Goal: Transaction & Acquisition: Download file/media

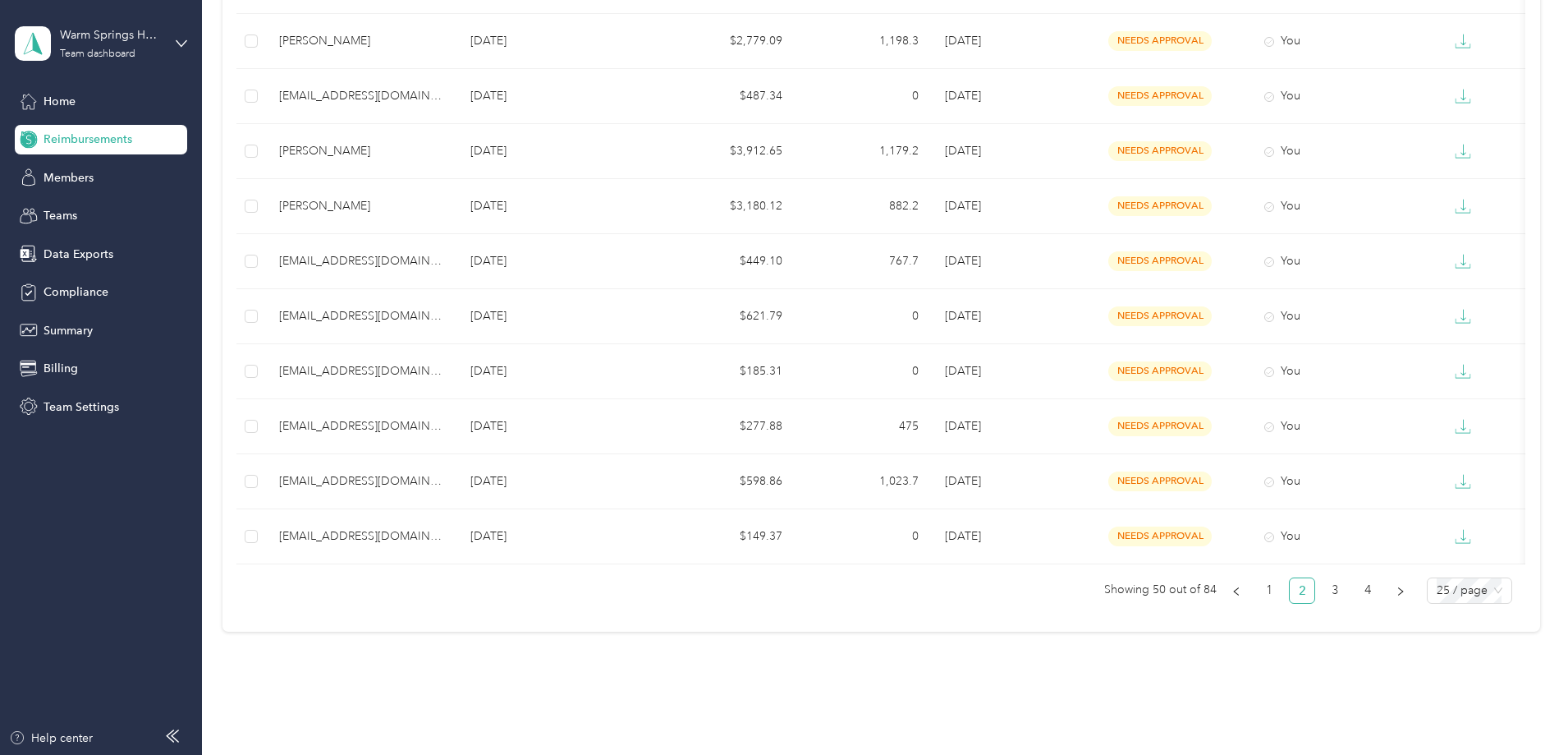
scroll to position [1068, 0]
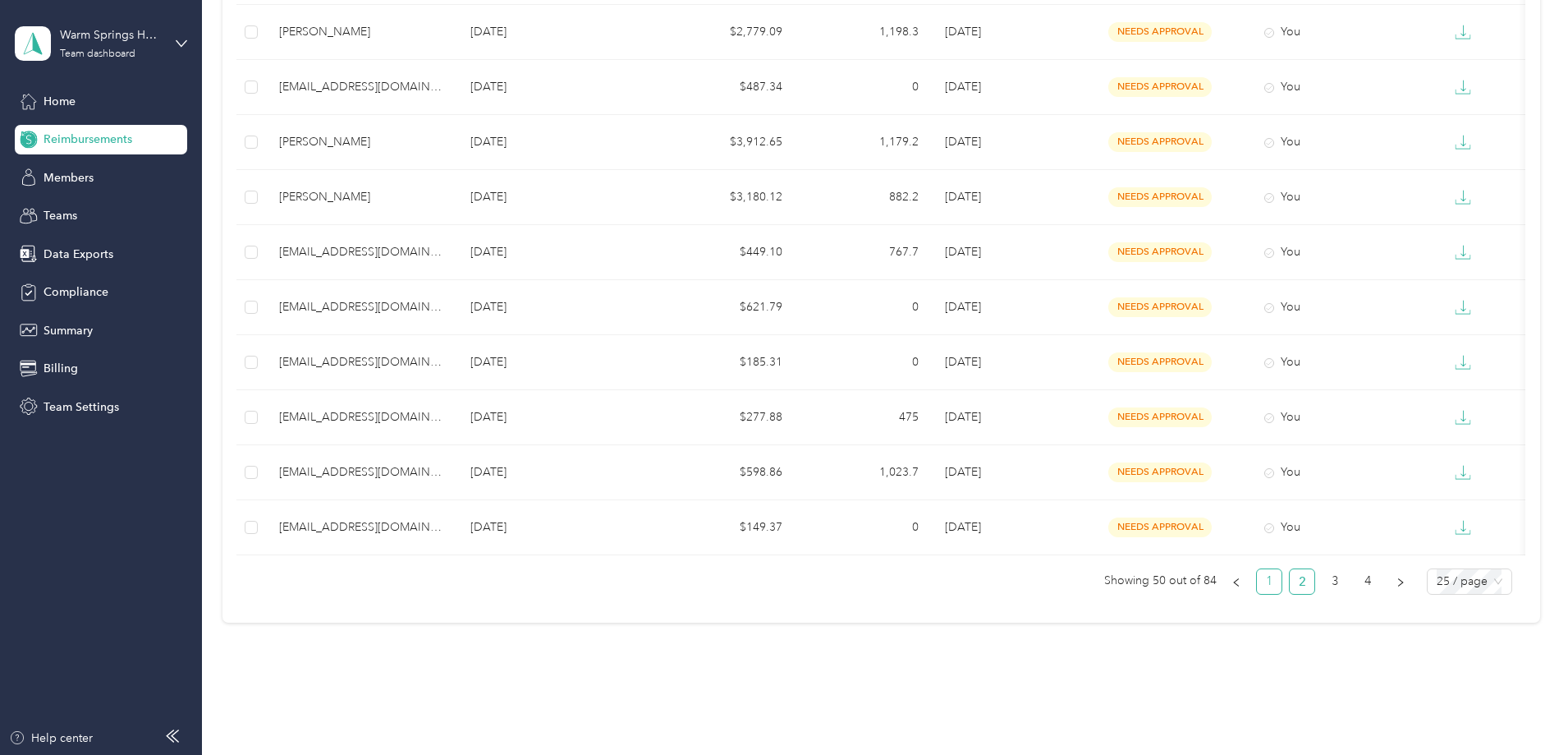
click at [1257, 594] on link "1" at bounding box center [1269, 581] width 25 height 25
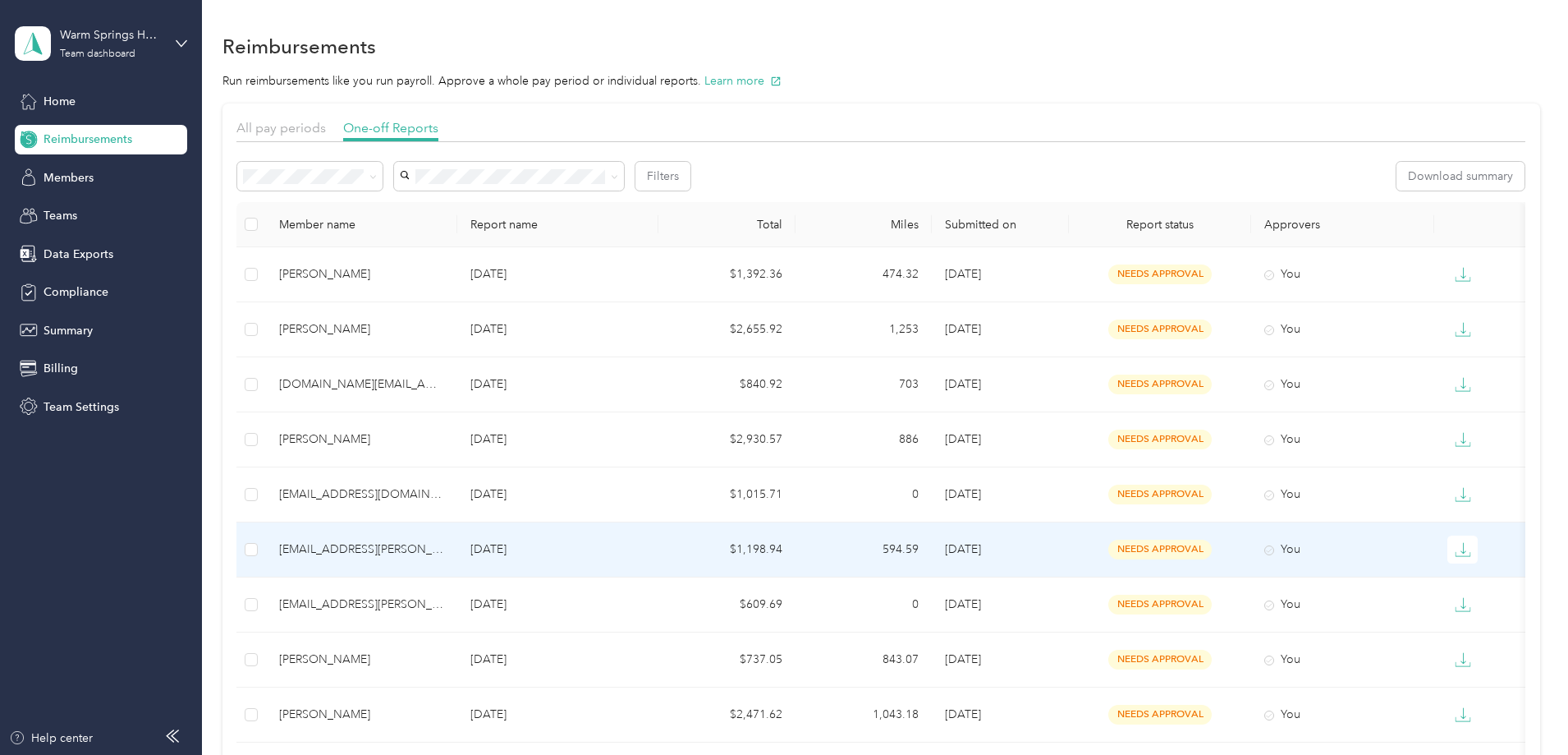
click at [444, 543] on div "[EMAIL_ADDRESS][PERSON_NAME][DOMAIN_NAME]" at bounding box center [361, 549] width 165 height 18
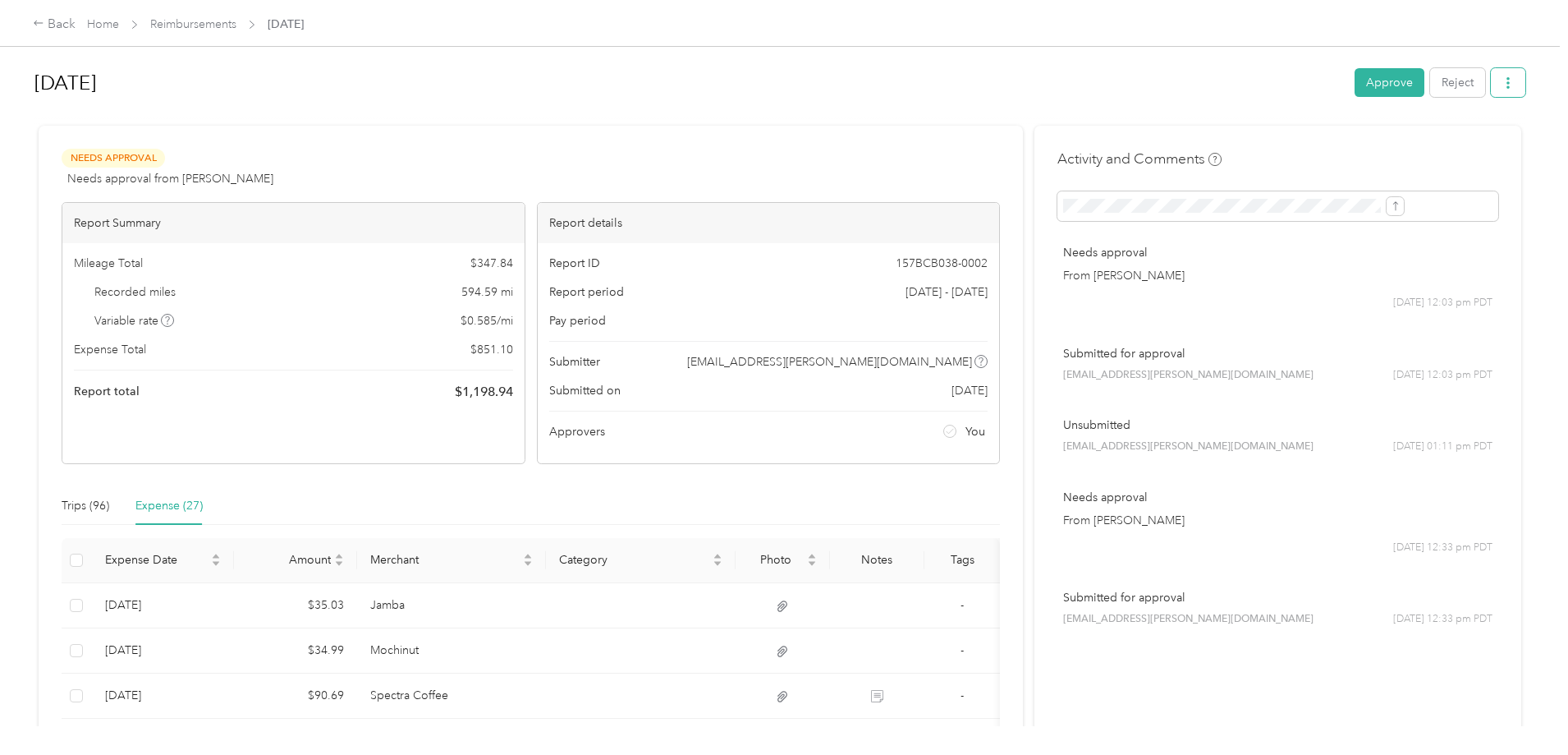
click at [1502, 86] on icon "button" at bounding box center [1508, 83] width 12 height 12
click at [1317, 148] on span "Download" at bounding box center [1326, 143] width 54 height 17
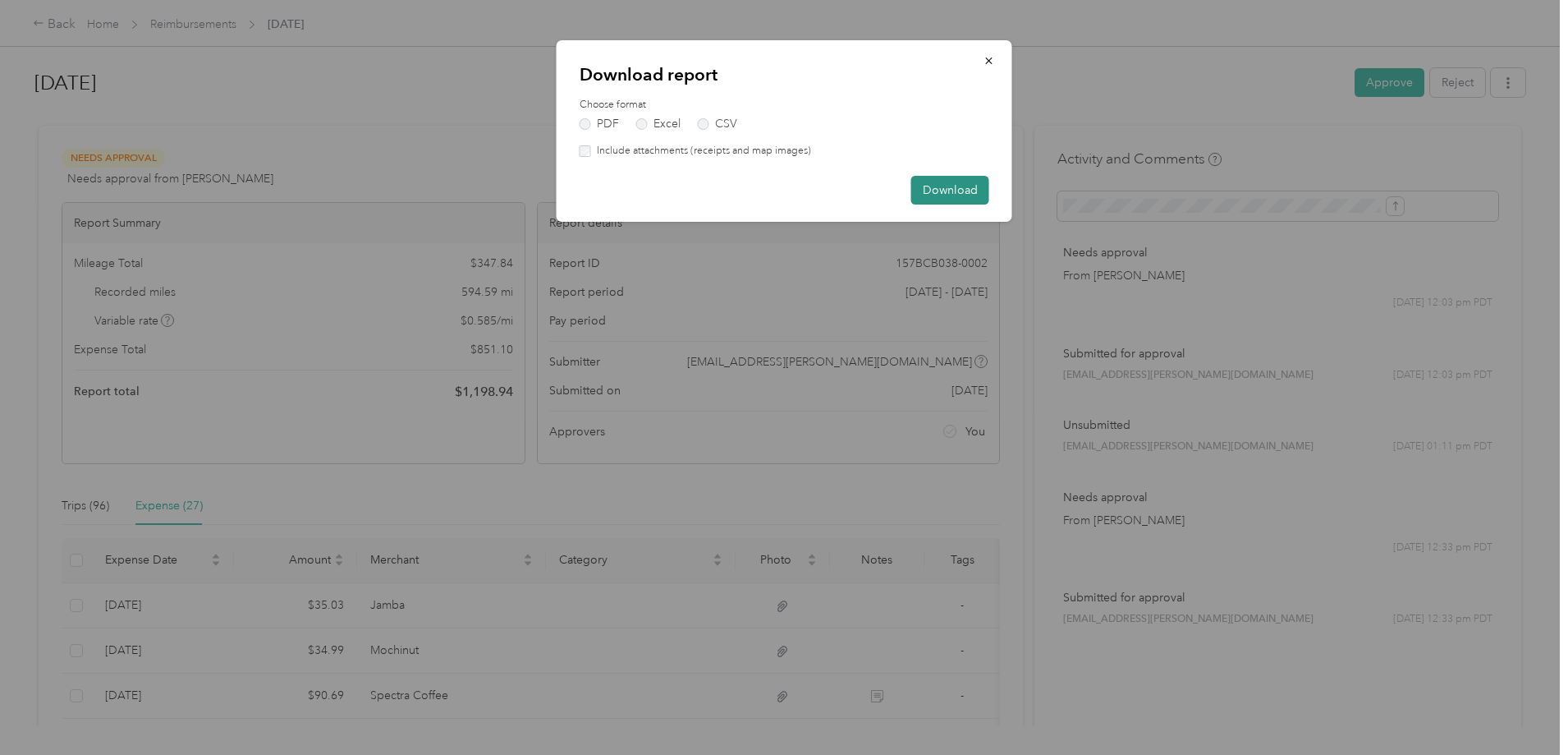
click at [942, 188] on button "Download" at bounding box center [950, 190] width 78 height 29
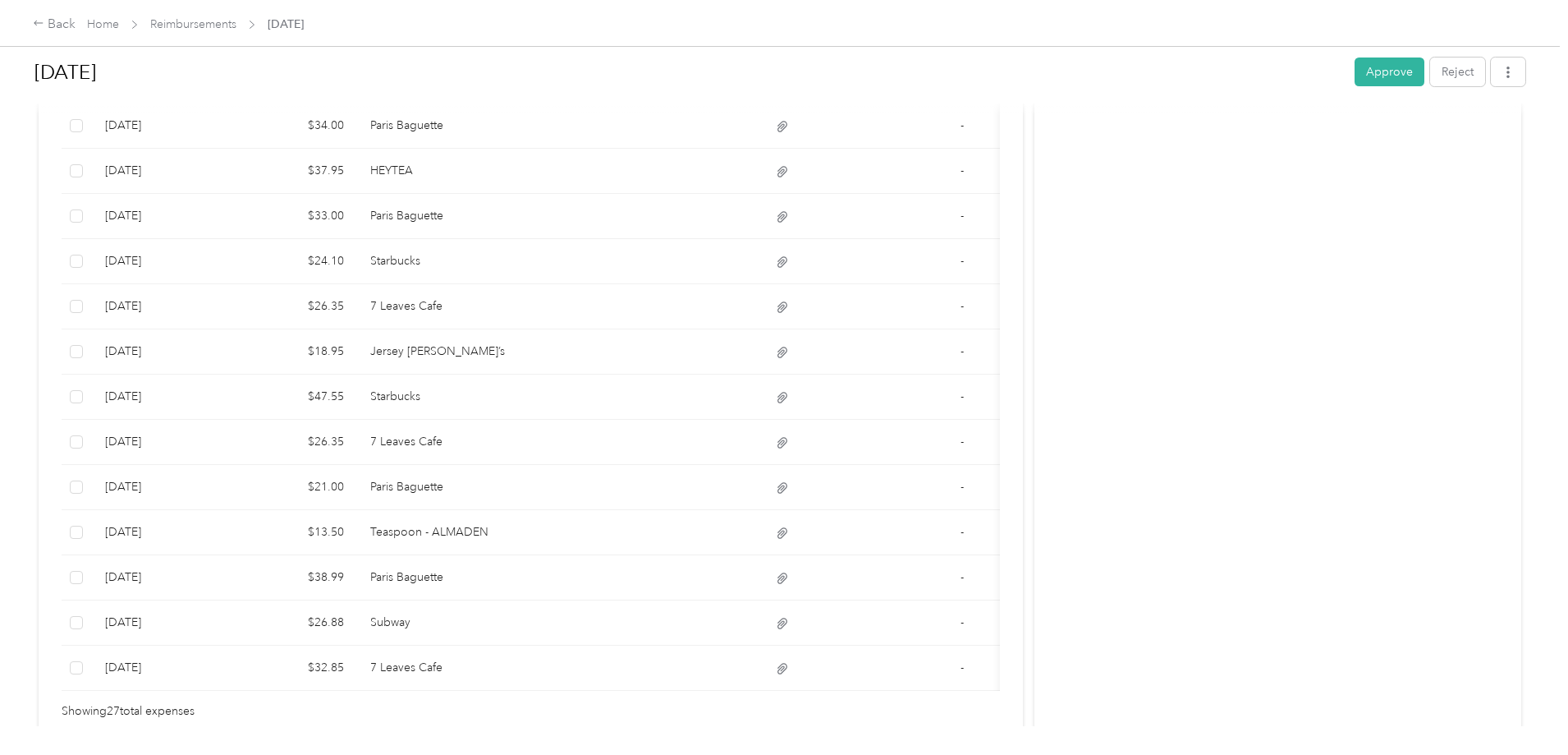
scroll to position [1110, 0]
